Goal: Check status: Check status

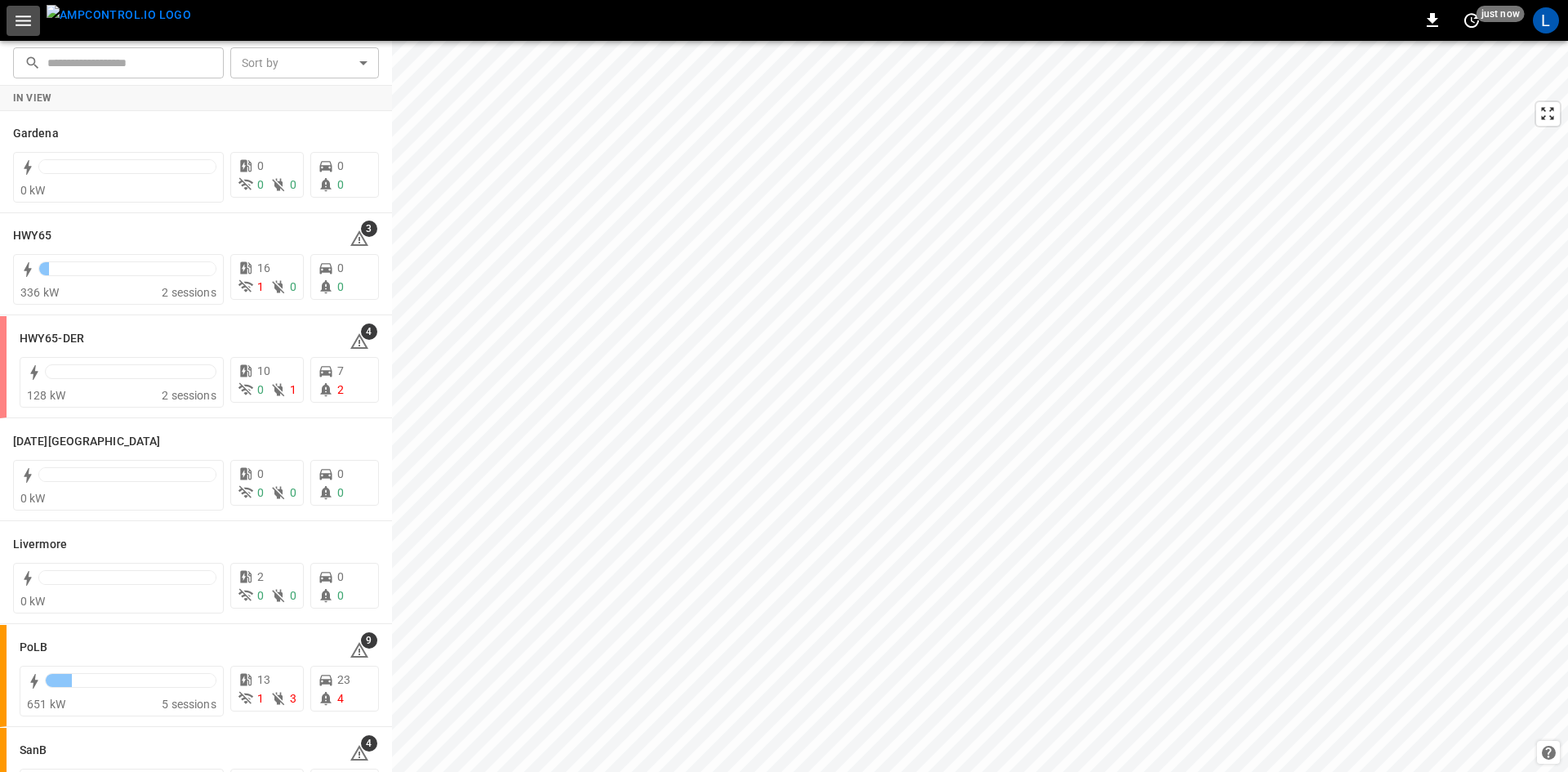
click at [21, 23] on icon "button" at bounding box center [23, 21] width 21 height 21
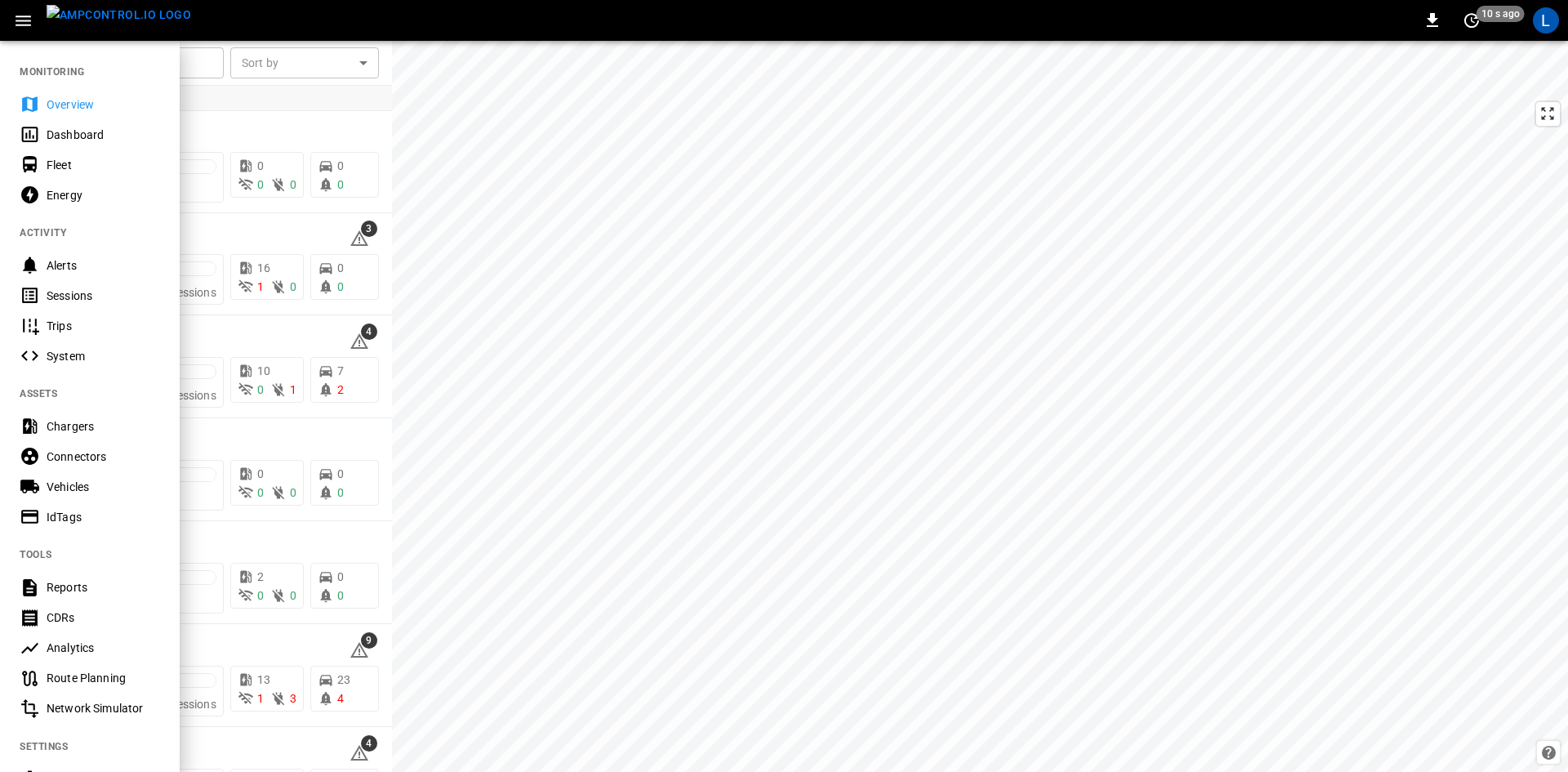
click at [73, 299] on div "Sessions" at bounding box center [103, 296] width 114 height 17
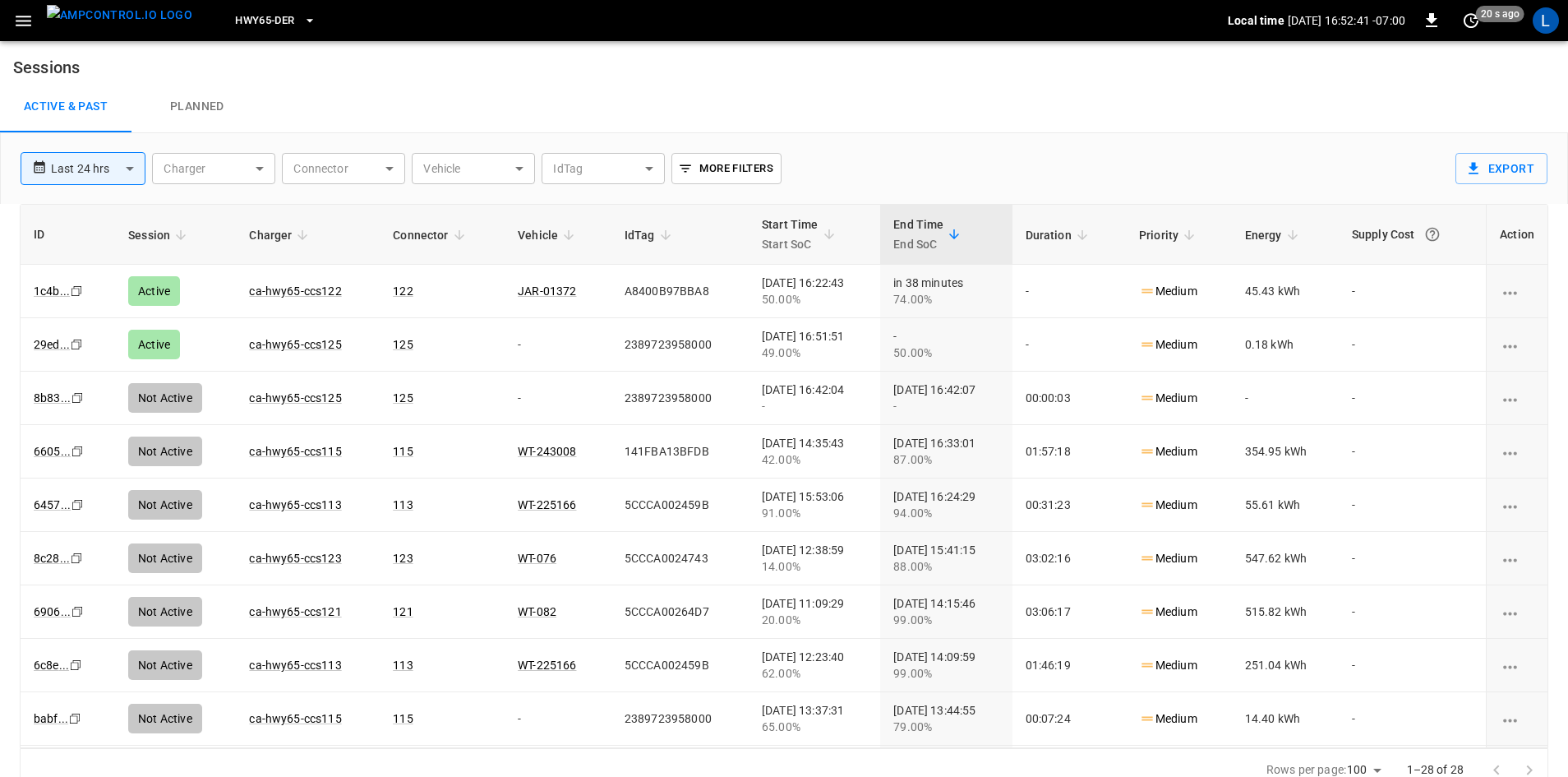
click at [301, 15] on icon "button" at bounding box center [310, 21] width 17 height 17
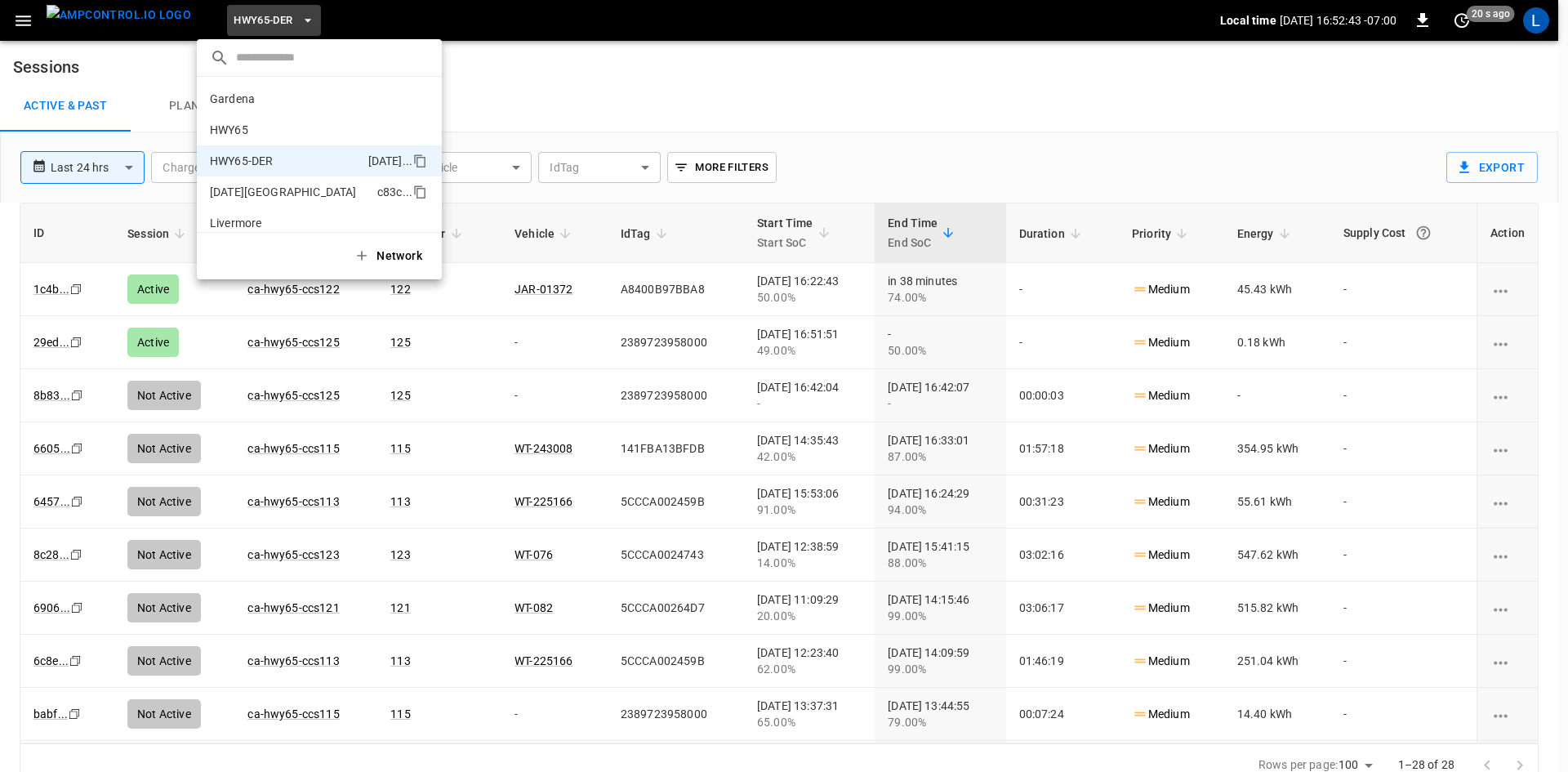
click at [257, 120] on li "HWY65 26fb ..." at bounding box center [319, 130] width 245 height 31
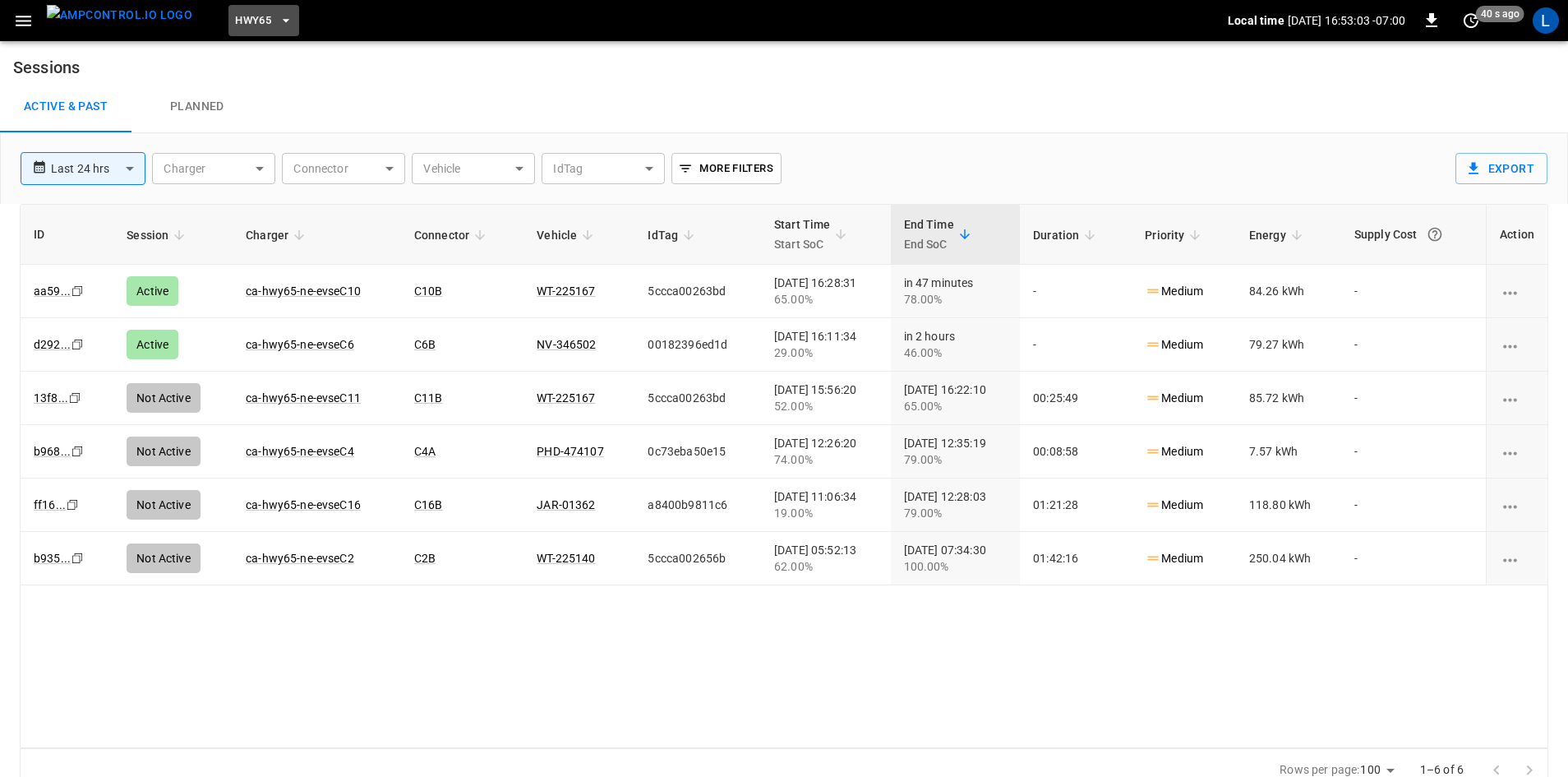
click at [268, 22] on button "HWY65" at bounding box center [263, 21] width 71 height 32
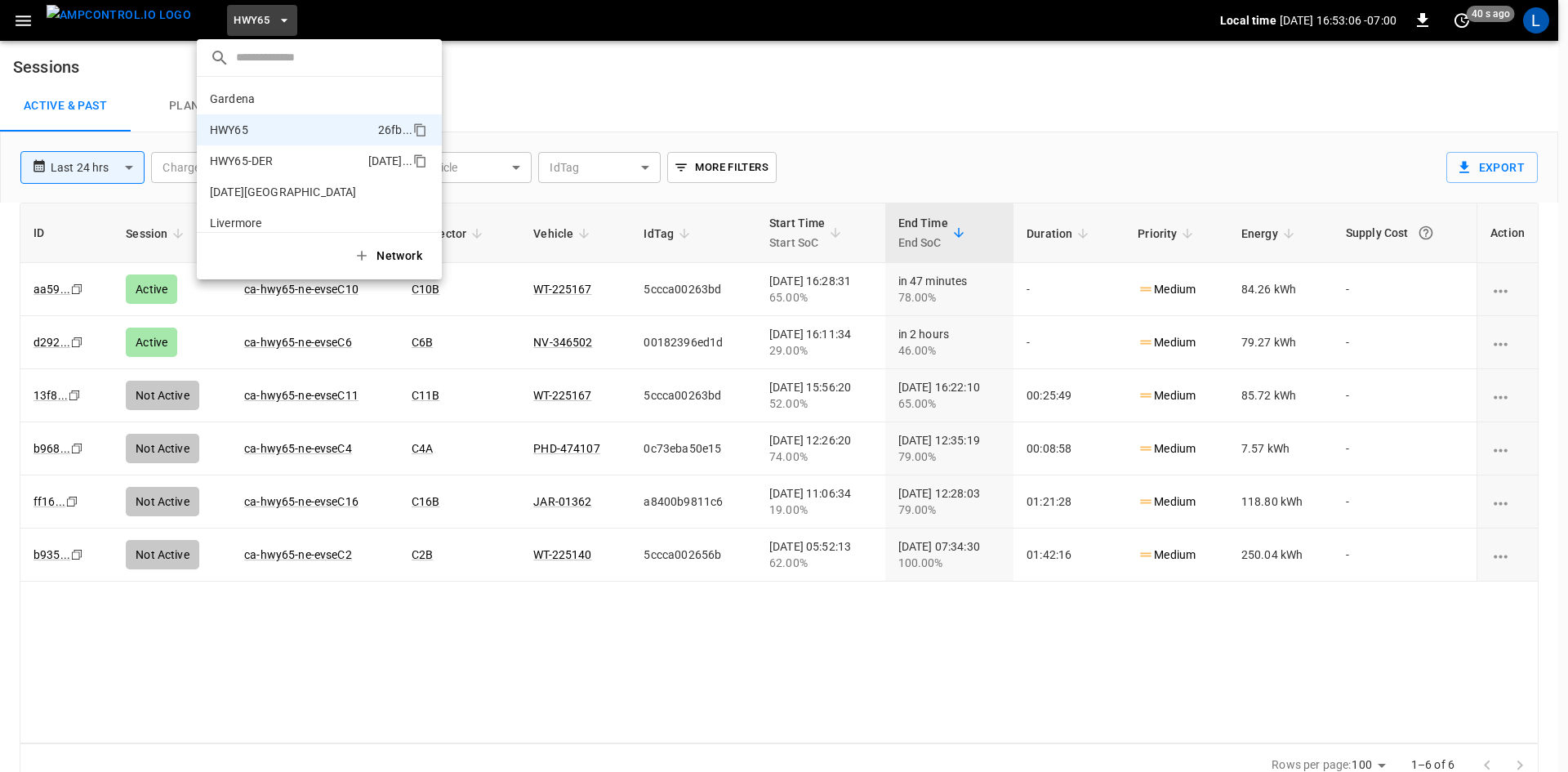
click at [257, 163] on p "HWY65-DER" at bounding box center [286, 161] width 152 height 17
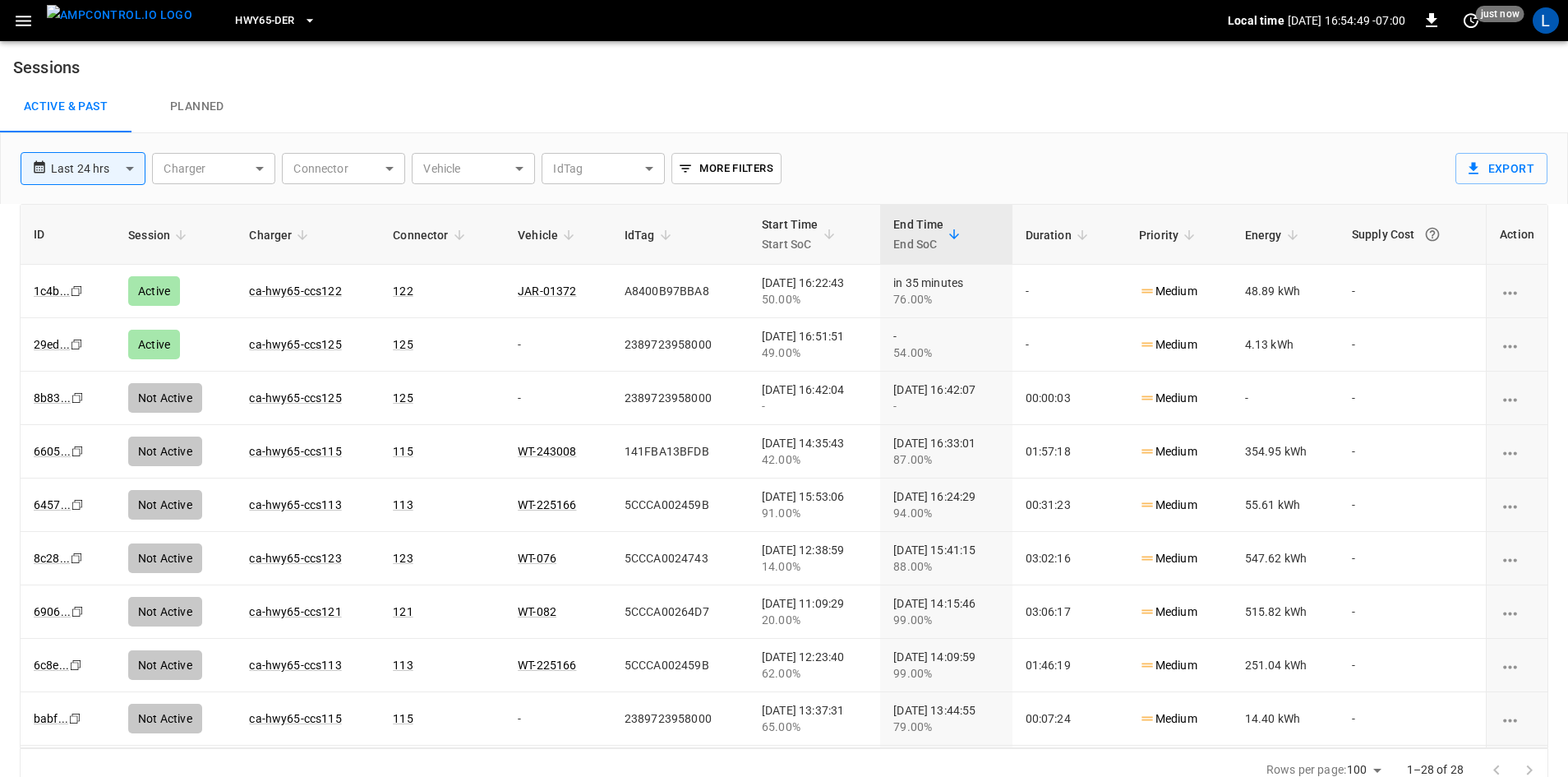
click at [268, 18] on button "HWY65-DER" at bounding box center [275, 21] width 94 height 32
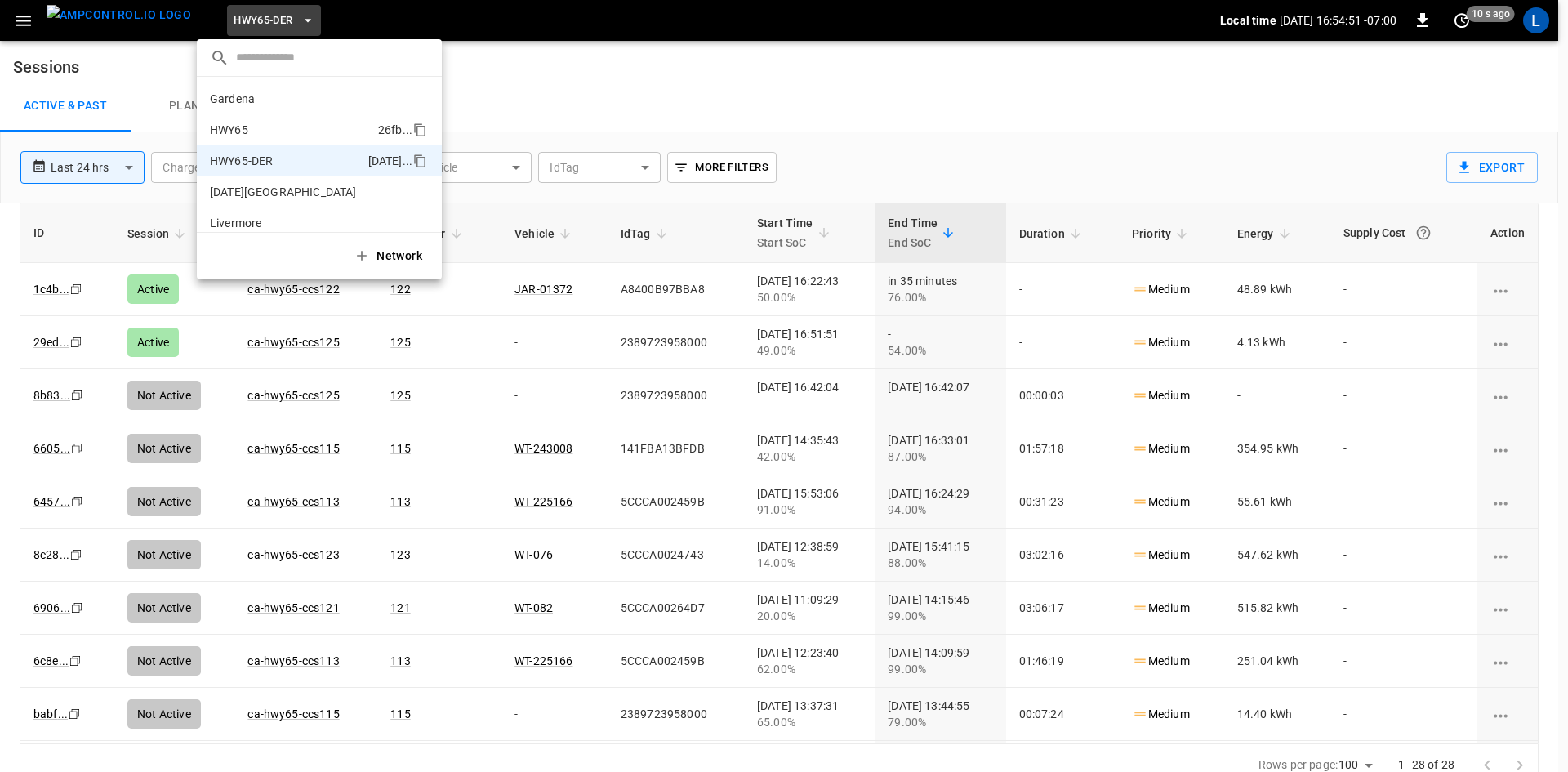
click at [288, 121] on li "HWY65 26fb ..." at bounding box center [319, 130] width 245 height 31
